Goal: Task Accomplishment & Management: Complete application form

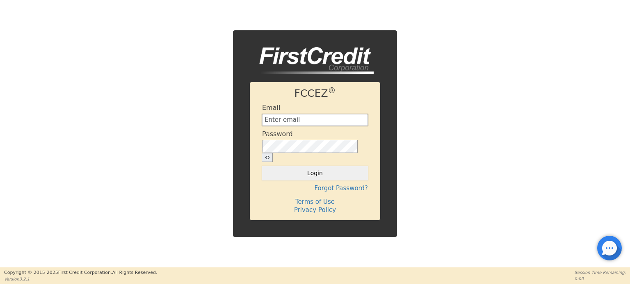
type input "[EMAIL_ADDRESS][DOMAIN_NAME]"
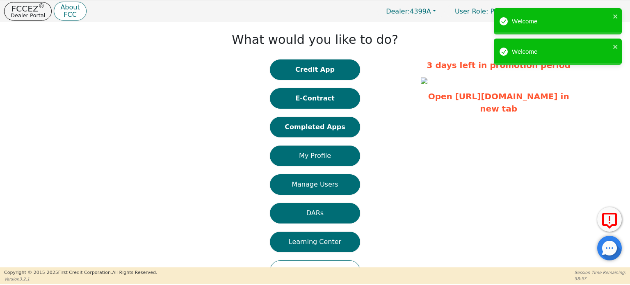
click at [324, 130] on button "Completed Apps" at bounding box center [315, 127] width 90 height 21
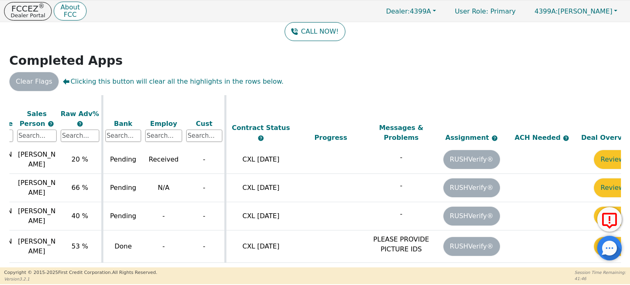
scroll to position [516, 287]
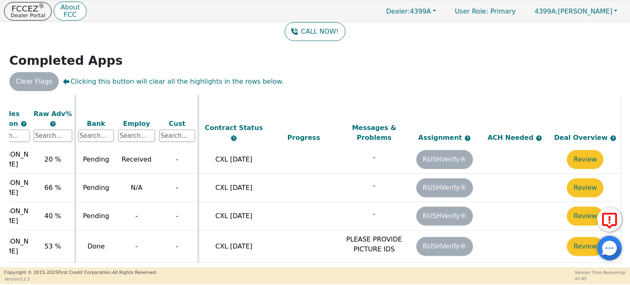
click at [575, 237] on button "Review" at bounding box center [585, 246] width 37 height 19
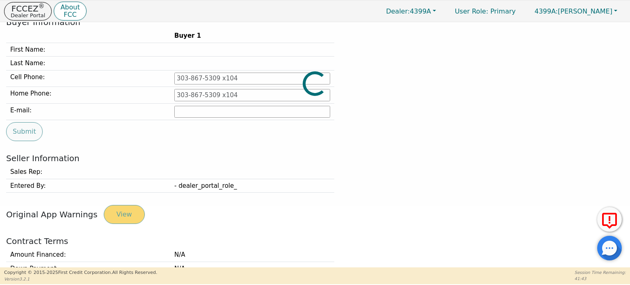
type input "[PHONE_NUMBER]"
type input "[EMAIL_ADDRESS][DOMAIN_NAME]"
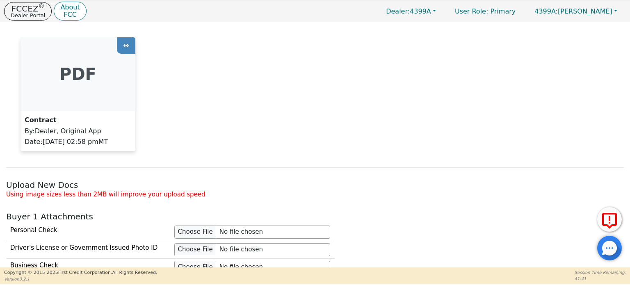
scroll to position [759, 0]
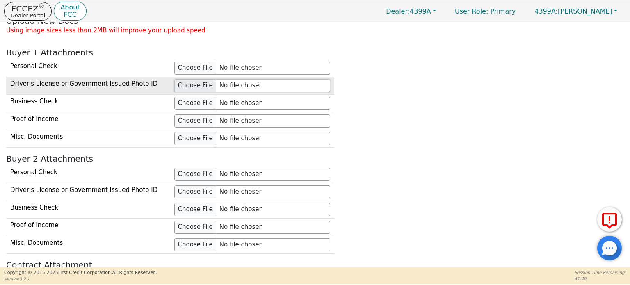
click at [196, 80] on input "file" at bounding box center [252, 85] width 156 height 13
click at [199, 82] on input "file" at bounding box center [252, 85] width 156 height 13
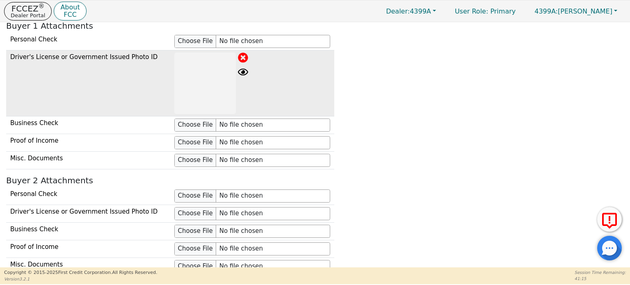
scroll to position [841, 0]
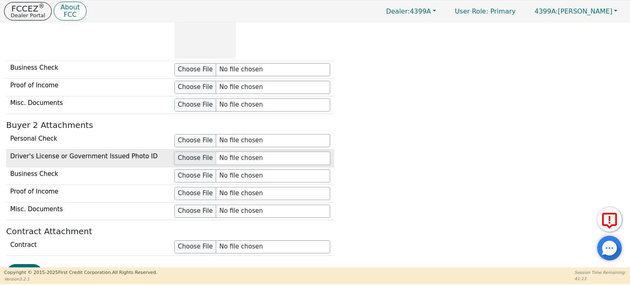
click at [180, 157] on input "file" at bounding box center [252, 158] width 156 height 13
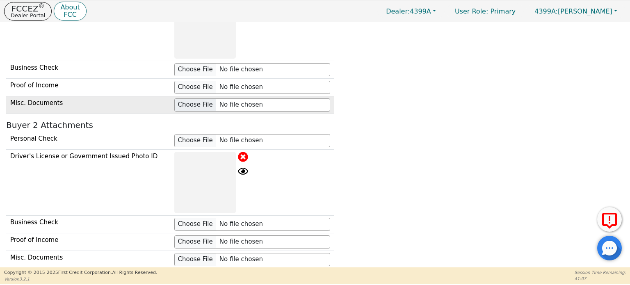
scroll to position [1004, 0]
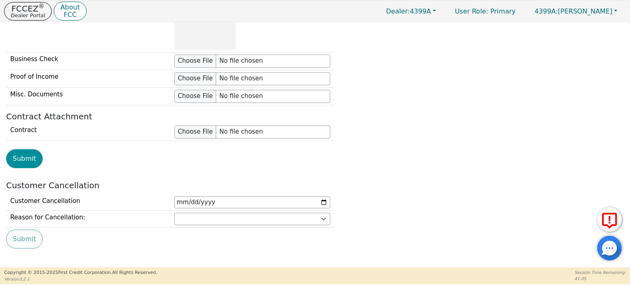
click at [32, 155] on button "Submit" at bounding box center [24, 158] width 37 height 19
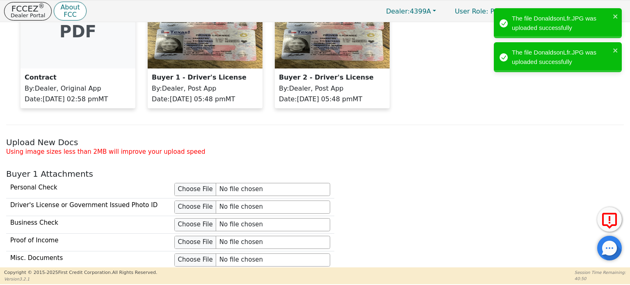
scroll to position [594, 0]
